Goal: Information Seeking & Learning: Find specific page/section

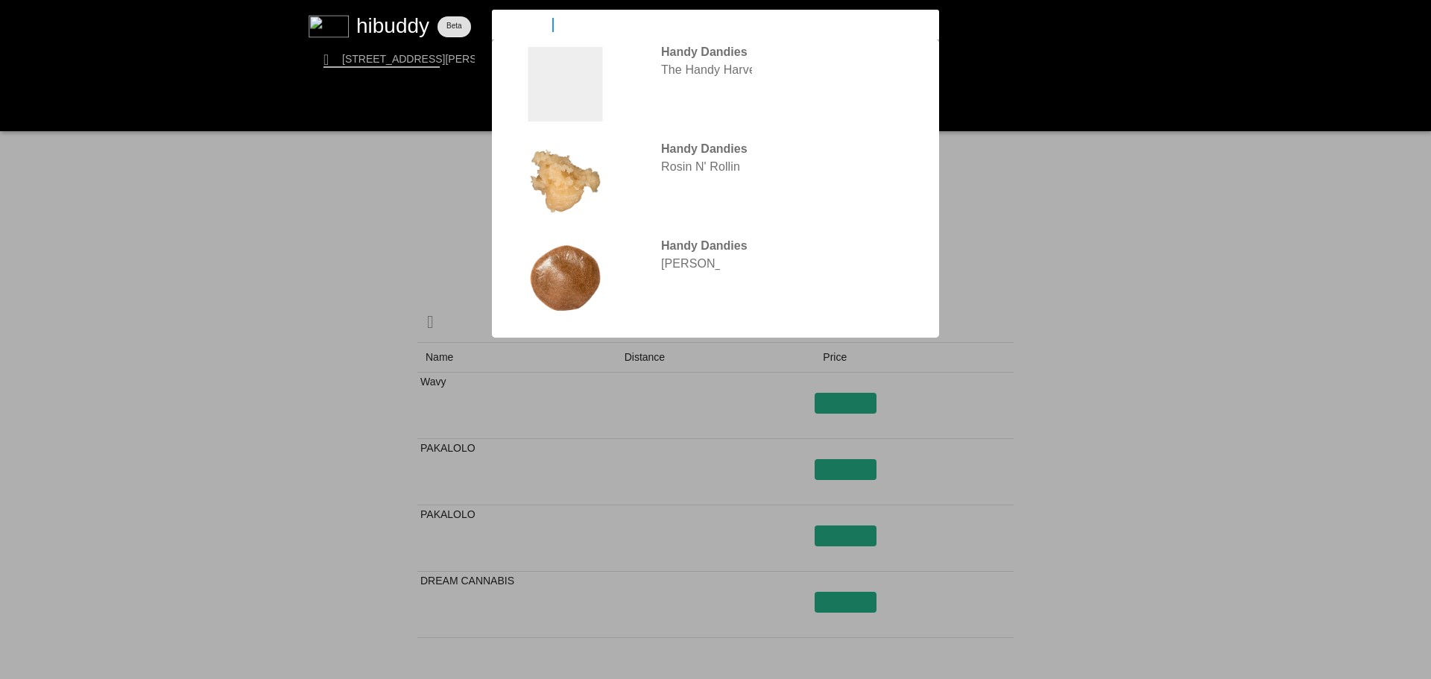
click at [717, 19] on input "[PERSON_NAME]" at bounding box center [703, 24] width 410 height 13
click at [719, 21] on input "[PERSON_NAME]" at bounding box center [703, 24] width 410 height 13
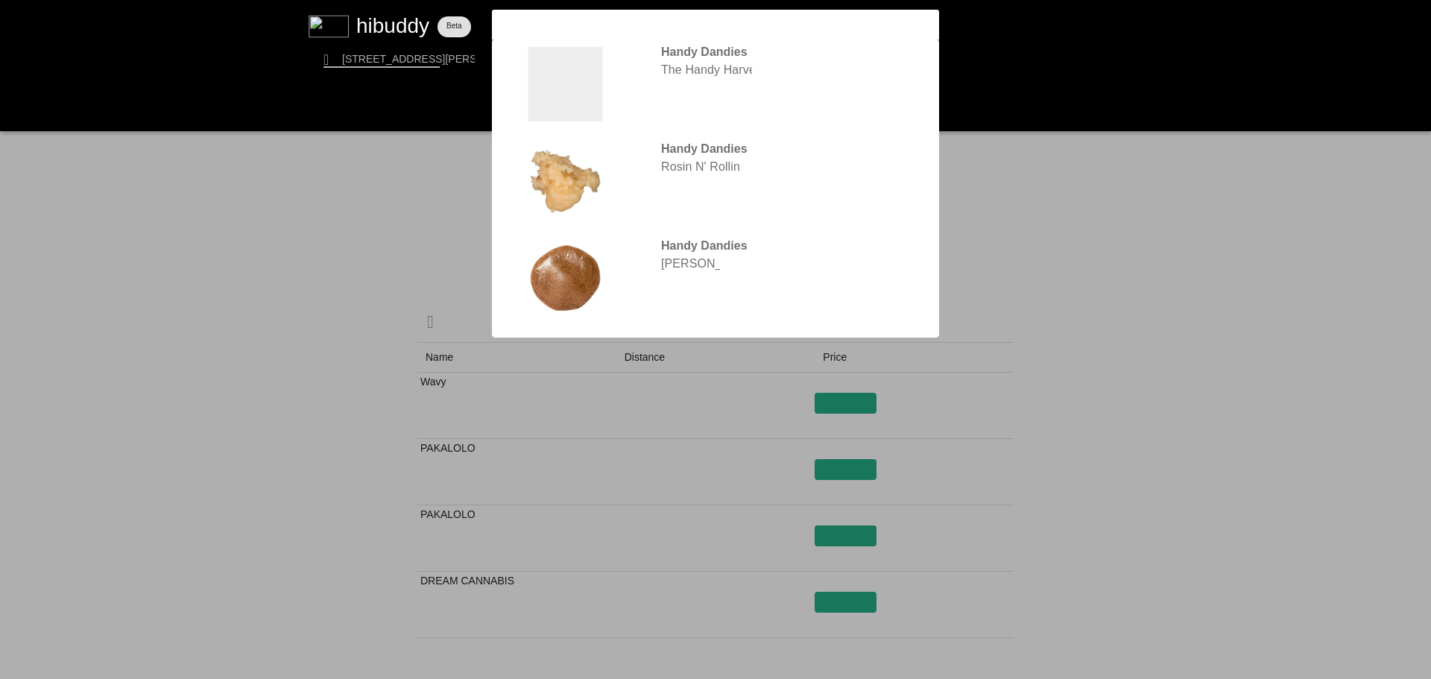
click at [713, 30] on input "[PERSON_NAME]" at bounding box center [703, 24] width 410 height 13
drag, startPoint x: 679, startPoint y: 20, endPoint x: 467, endPoint y: 27, distance: 211.8
click at [467, 27] on flt-glass-pane at bounding box center [715, 339] width 1431 height 679
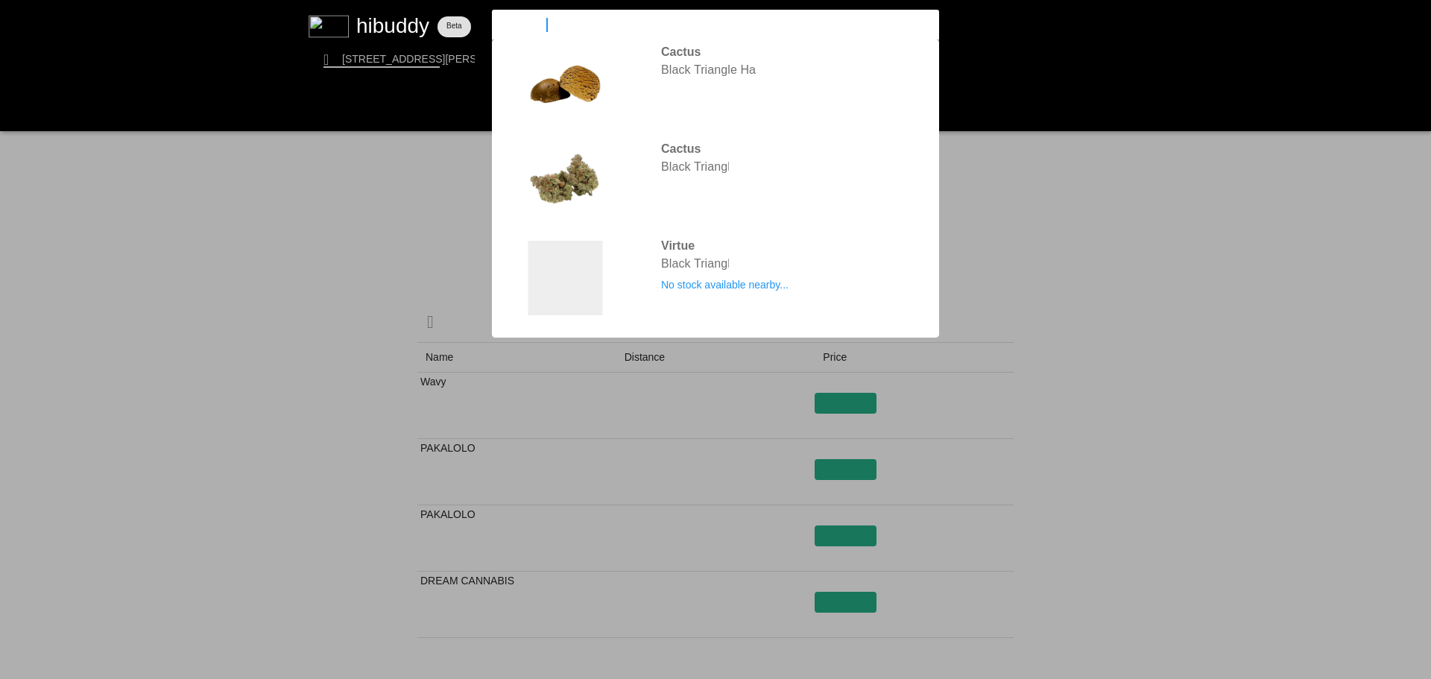
type input "black tria"
click at [690, 98] on flt-glass-pane at bounding box center [715, 339] width 1431 height 679
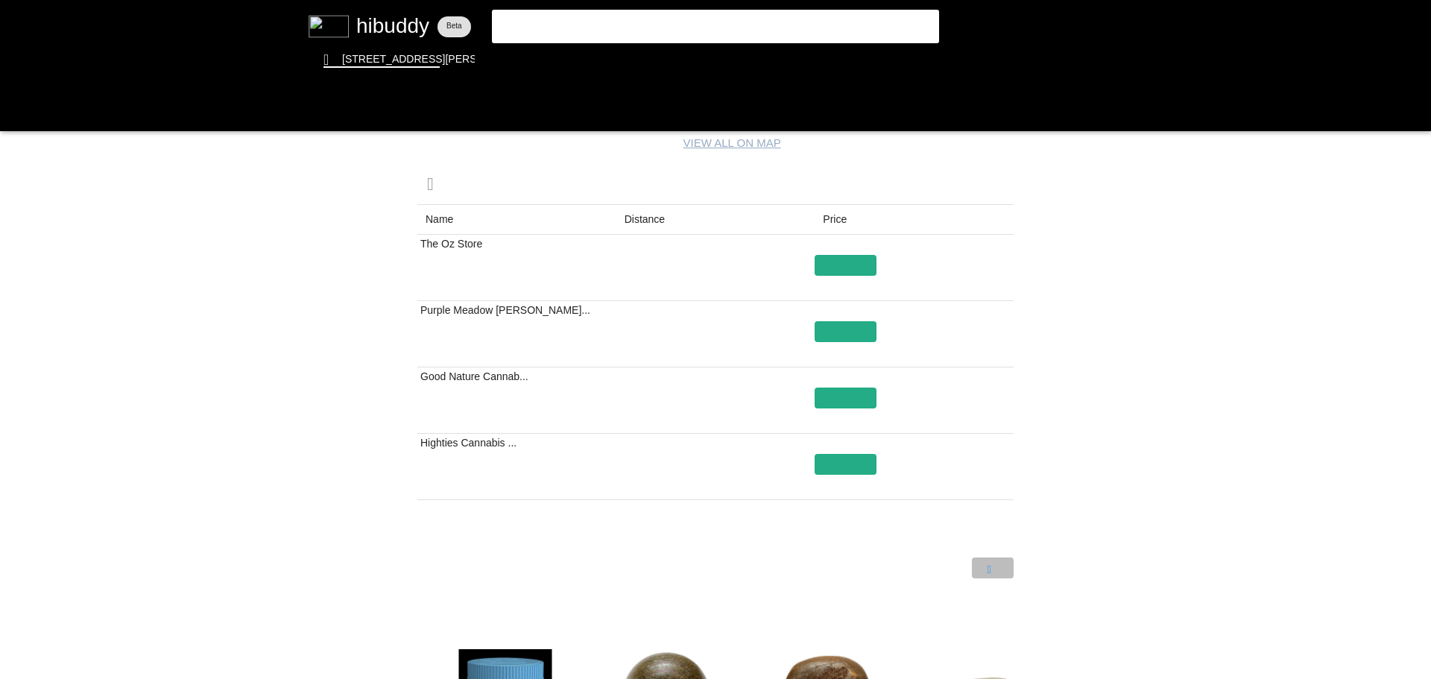
click at [989, 562] on flt-glass-pane at bounding box center [715, 339] width 1431 height 679
click at [953, 564] on flt-glass-pane at bounding box center [715, 339] width 1431 height 679
click at [987, 566] on flt-glass-pane at bounding box center [715, 339] width 1431 height 679
click at [943, 570] on flt-glass-pane at bounding box center [715, 339] width 1431 height 679
